Goal: Task Accomplishment & Management: Complete application form

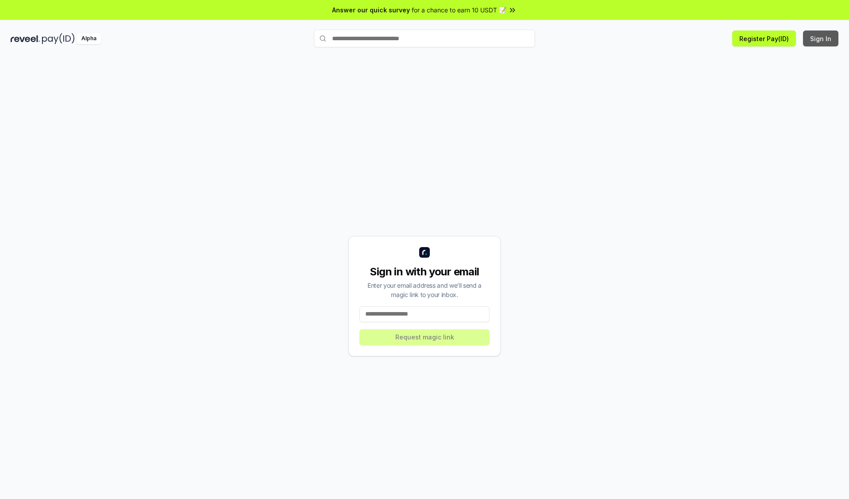
click at [822, 38] on button "Sign In" at bounding box center [820, 39] width 35 height 16
type input "**********"
click at [425, 337] on button "Request magic link" at bounding box center [425, 338] width 130 height 16
